Goal: Task Accomplishment & Management: Complete application form

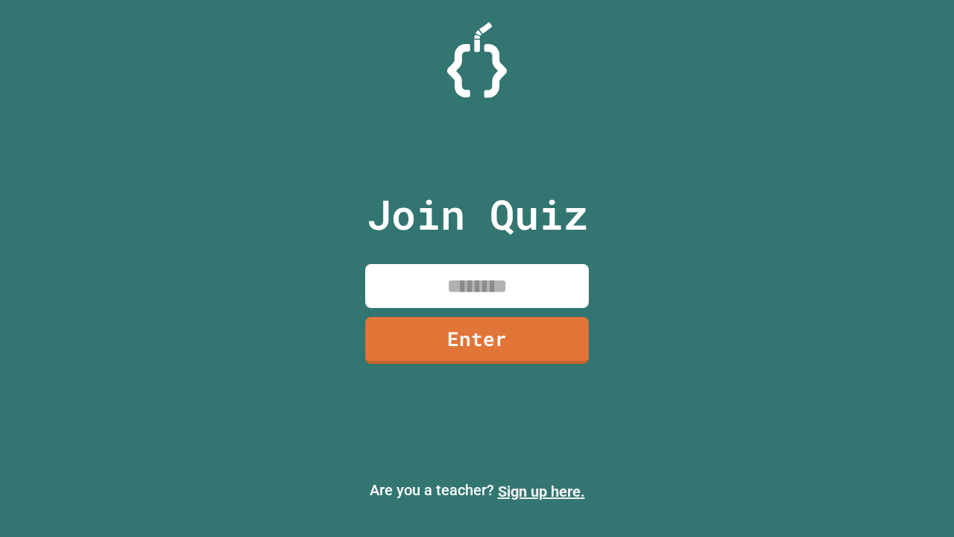
click at [541, 491] on link "Sign up here." at bounding box center [541, 491] width 87 height 18
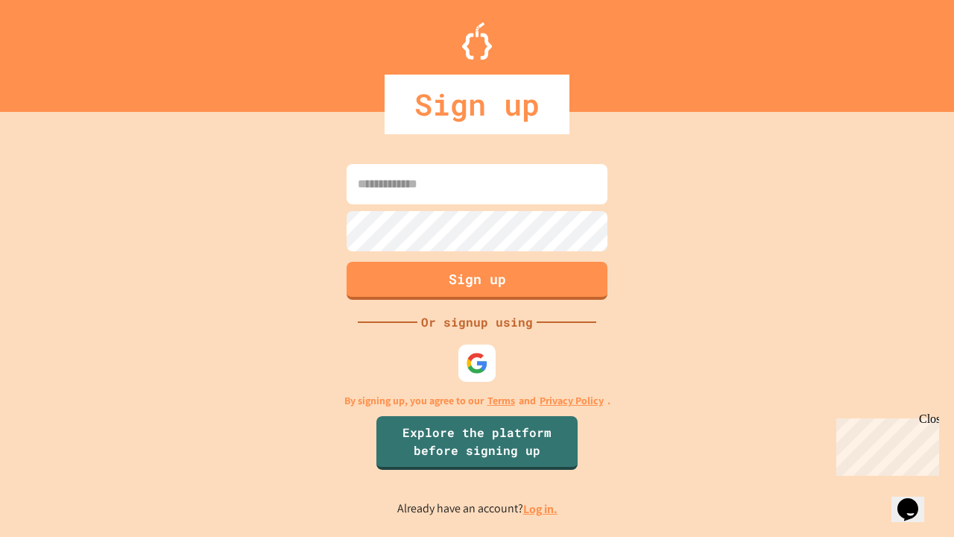
click at [541, 509] on link "Log in." at bounding box center [540, 509] width 34 height 16
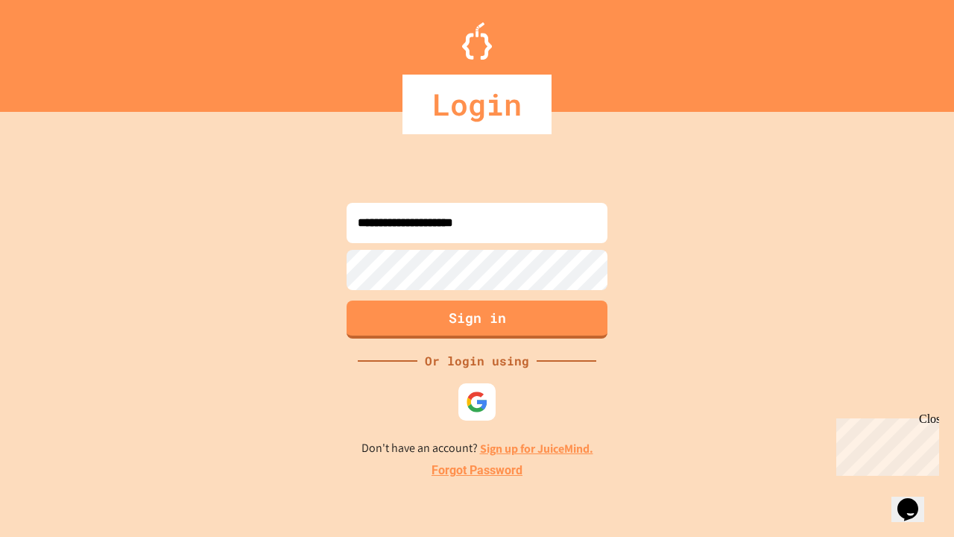
type input "**********"
